Goal: Task Accomplishment & Management: Use online tool/utility

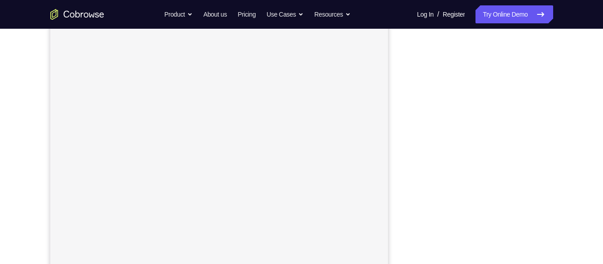
scroll to position [145, 0]
click at [484, 15] on link "Try Online Demo" at bounding box center [513, 14] width 77 height 18
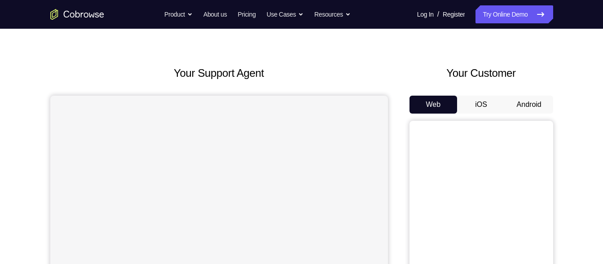
scroll to position [20, 0]
click at [524, 100] on button "Android" at bounding box center [529, 106] width 48 height 18
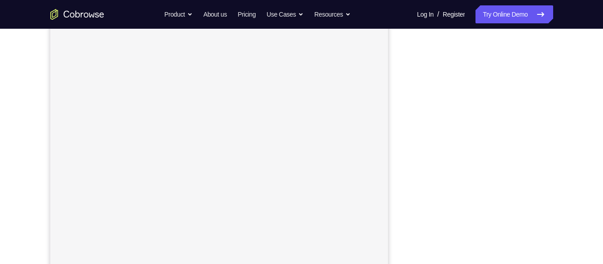
scroll to position [119, 0]
